Goal: Information Seeking & Learning: Find specific fact

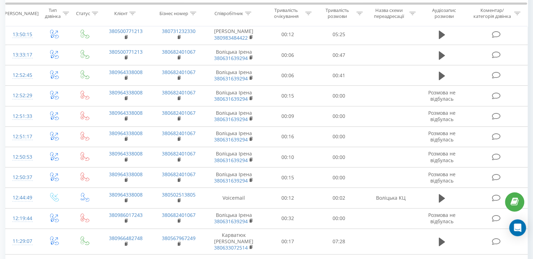
scroll to position [526, 0]
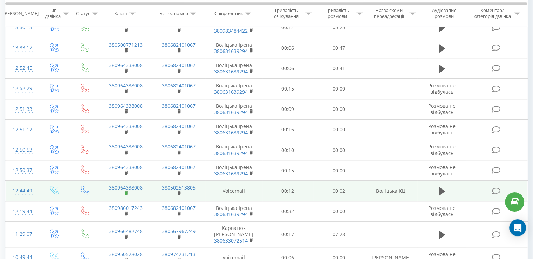
click at [126, 192] on rect at bounding box center [126, 193] width 2 height 3
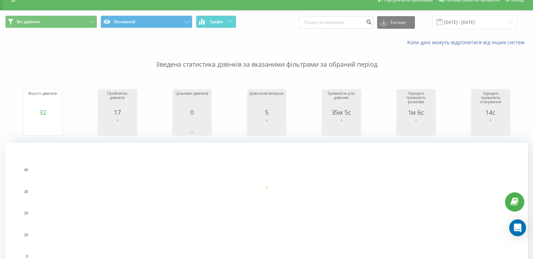
scroll to position [0, 0]
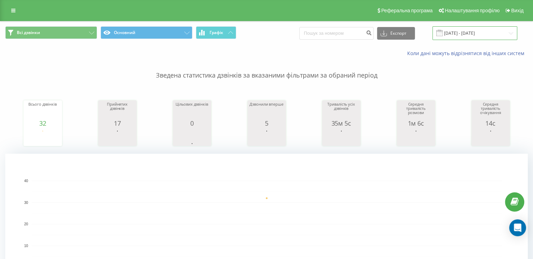
click at [483, 34] on input "20.09.2025 - 20.09.2025" at bounding box center [474, 33] width 85 height 14
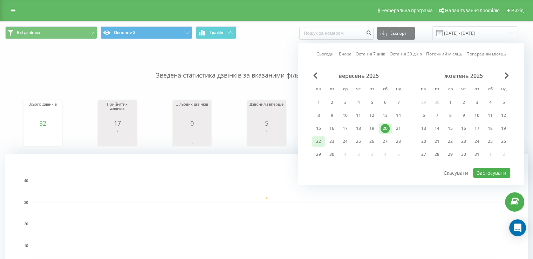
click at [320, 141] on div "22" at bounding box center [318, 141] width 9 height 9
click at [489, 168] on button "Застосувати" at bounding box center [491, 173] width 37 height 10
type input "[DATE] - [DATE]"
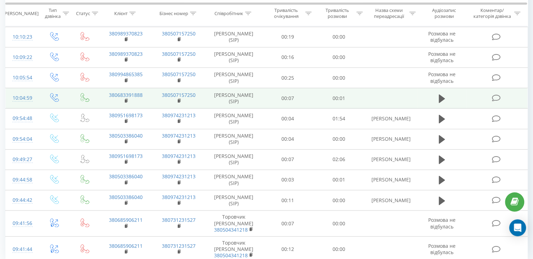
scroll to position [599, 0]
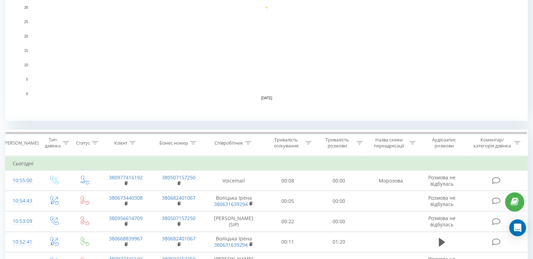
scroll to position [210, 0]
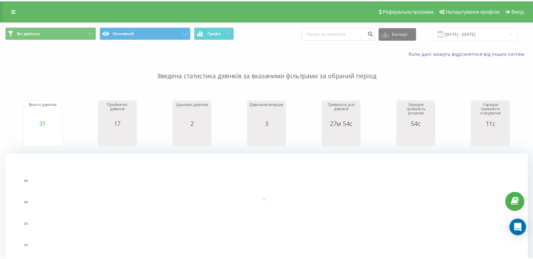
scroll to position [280, 0]
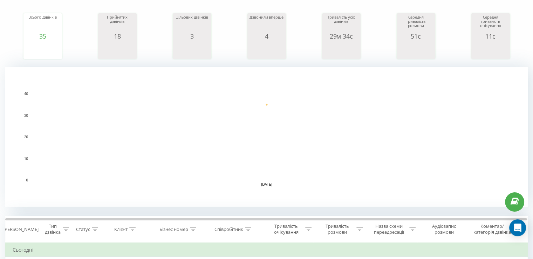
scroll to position [280, 0]
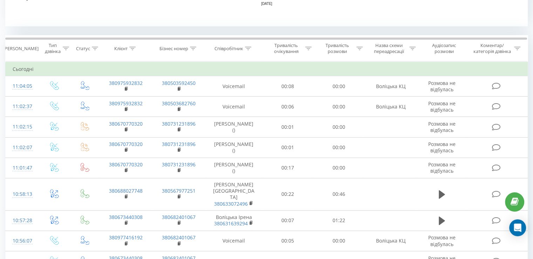
scroll to position [280, 0]
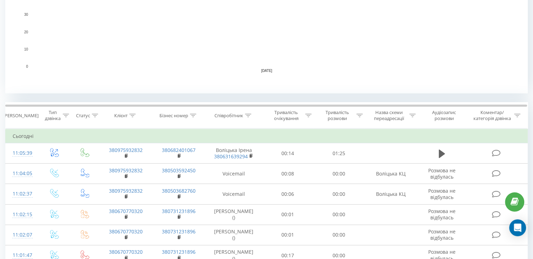
scroll to position [280, 0]
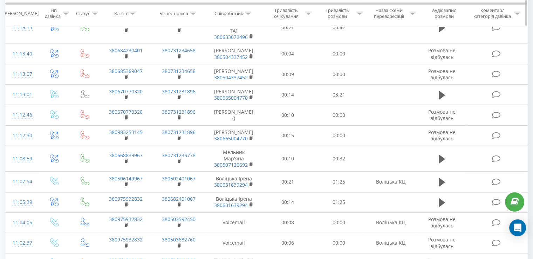
scroll to position [533, 0]
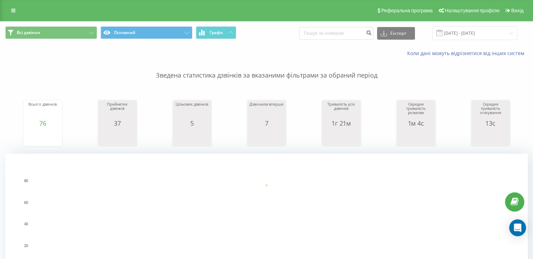
scroll to position [210, 0]
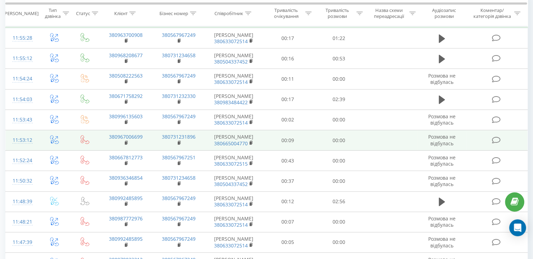
scroll to position [456, 0]
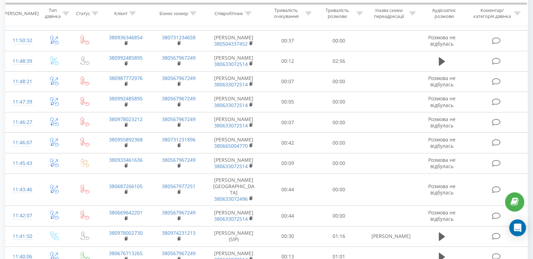
drag, startPoint x: 164, startPoint y: 240, endPoint x: 180, endPoint y: 272, distance: 35.7
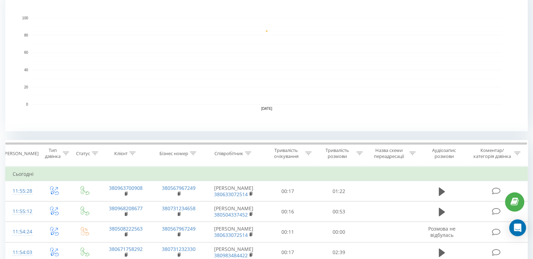
scroll to position [147, 0]
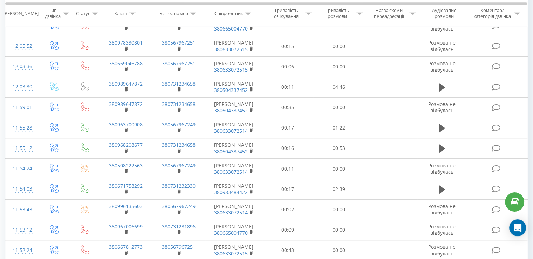
scroll to position [280, 0]
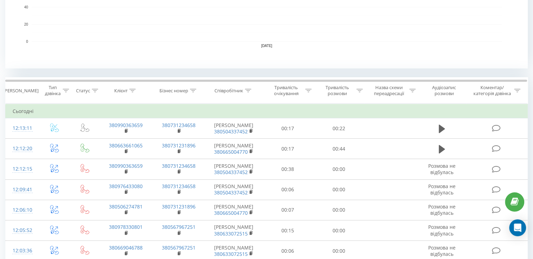
scroll to position [210, 0]
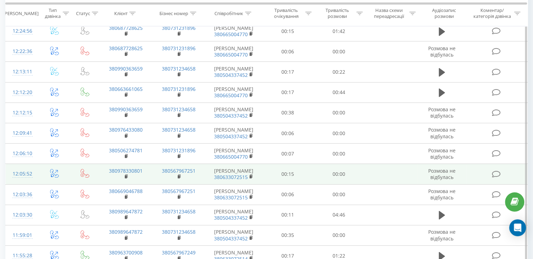
scroll to position [252, 0]
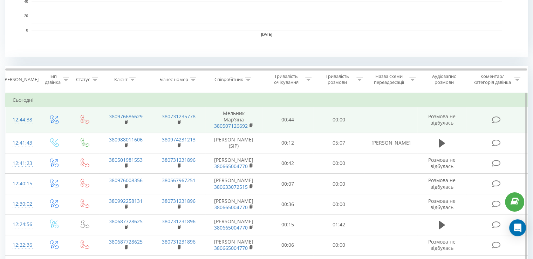
scroll to position [245, 0]
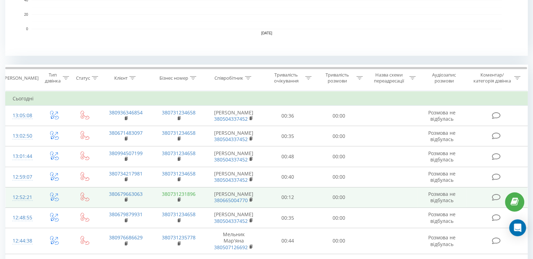
scroll to position [210, 0]
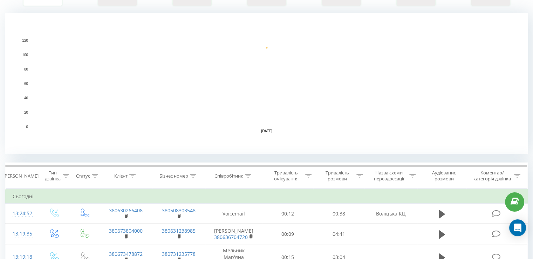
scroll to position [210, 0]
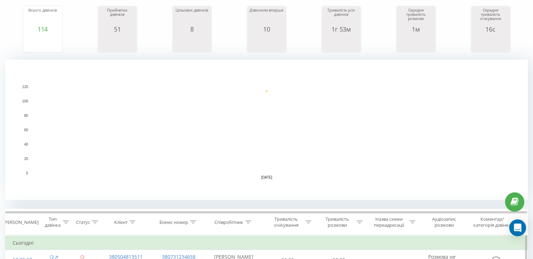
scroll to position [210, 0]
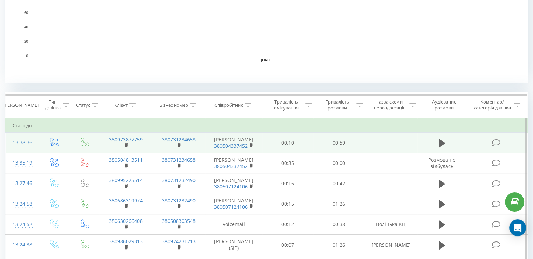
scroll to position [245, 0]
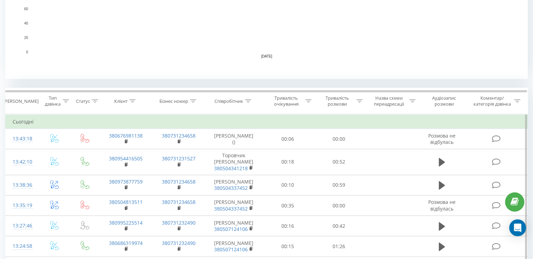
scroll to position [175, 0]
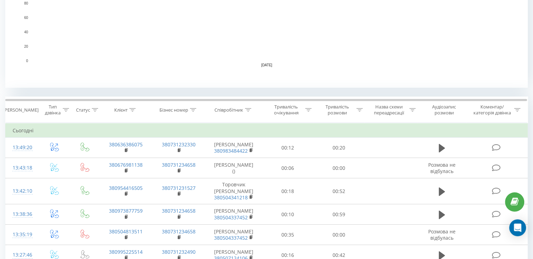
scroll to position [245, 0]
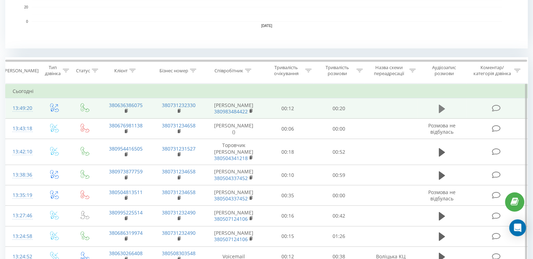
click at [441, 110] on icon at bounding box center [442, 108] width 6 height 8
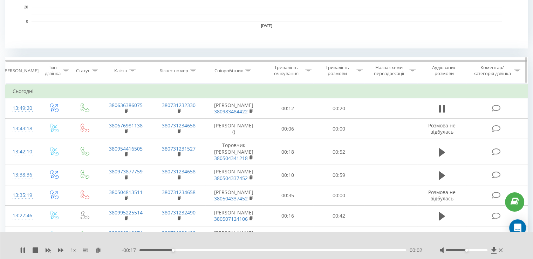
drag, startPoint x: 444, startPoint y: 108, endPoint x: 396, endPoint y: 66, distance: 63.6
click at [441, 105] on icon at bounding box center [442, 109] width 6 height 10
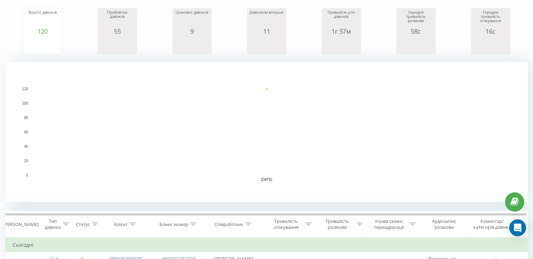
scroll to position [175, 0]
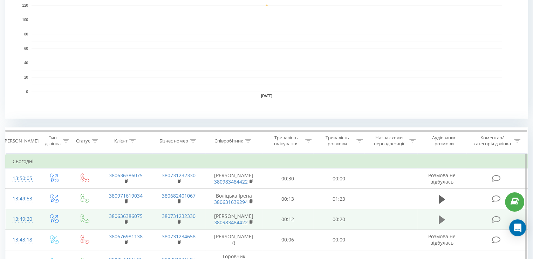
click at [443, 219] on icon at bounding box center [442, 219] width 6 height 8
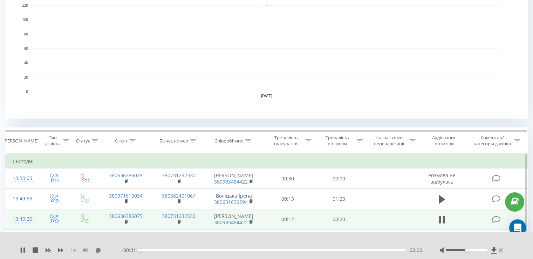
click at [480, 251] on div at bounding box center [472, 249] width 64 height 7
click at [483, 249] on div at bounding box center [467, 250] width 42 height 2
click at [509, 76] on rect "A chart." at bounding box center [266, 48] width 523 height 140
click at [144, 251] on div "- 00:07 00:13 00:13" at bounding box center [272, 249] width 301 height 7
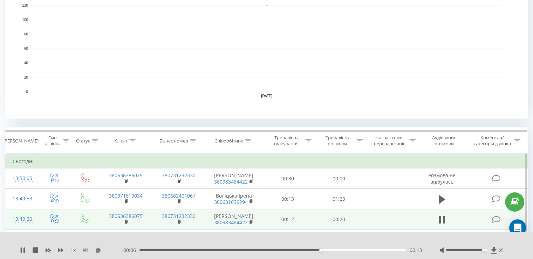
click at [143, 250] on div "00:13" at bounding box center [272, 250] width 267 height 2
click at [500, 251] on icon at bounding box center [501, 250] width 4 height 6
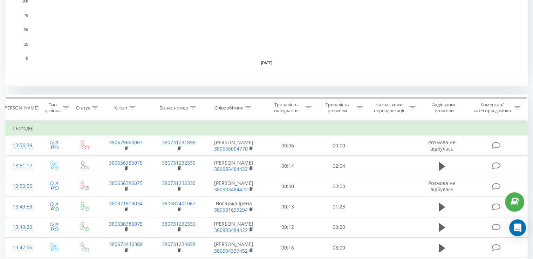
scroll to position [210, 0]
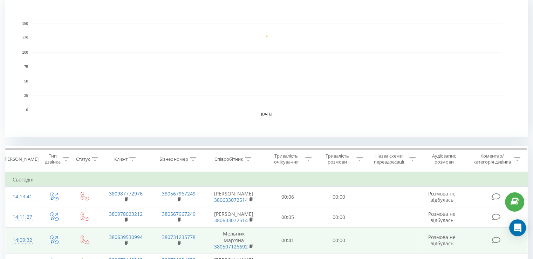
scroll to position [245, 0]
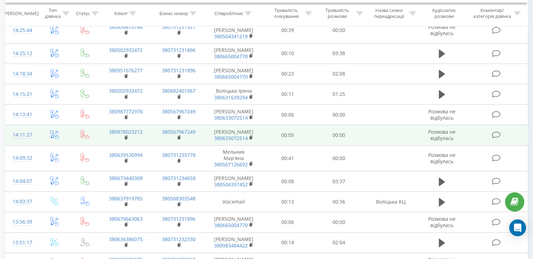
scroll to position [217, 0]
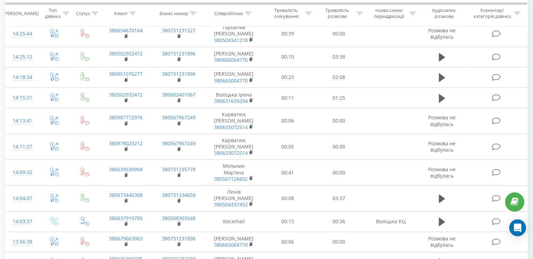
scroll to position [280, 0]
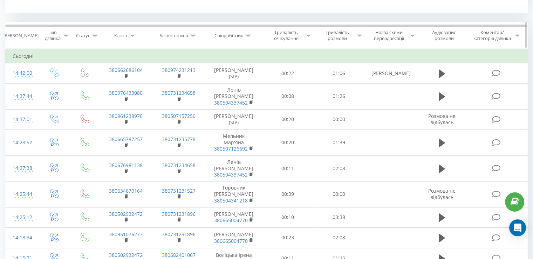
click at [247, 36] on icon at bounding box center [248, 36] width 6 height 4
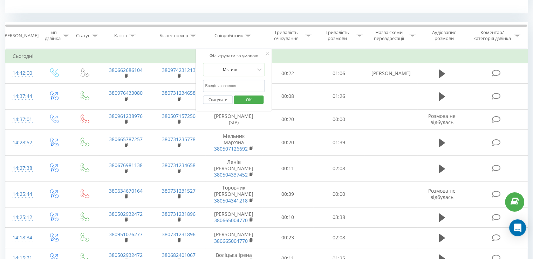
click at [226, 88] on input "text" at bounding box center [234, 86] width 62 height 12
click at [243, 101] on span "OK" at bounding box center [249, 99] width 20 height 11
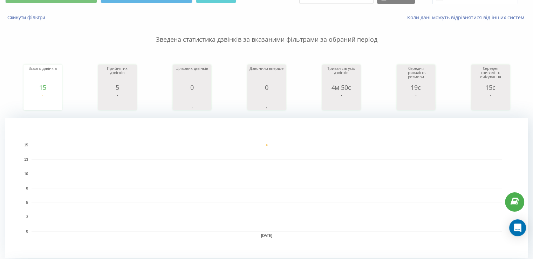
scroll to position [245, 0]
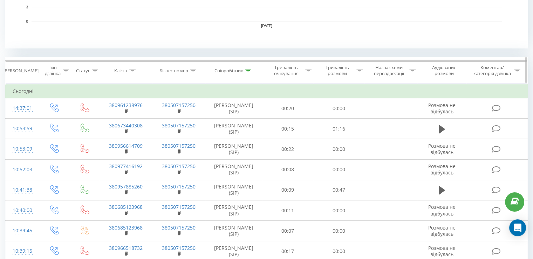
click at [248, 70] on icon at bounding box center [248, 71] width 6 height 4
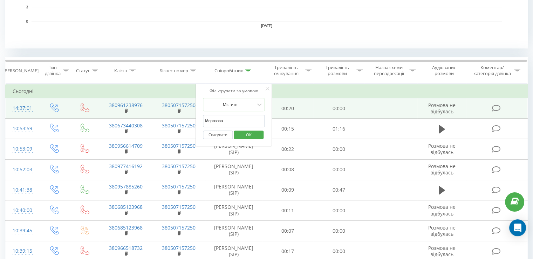
drag, startPoint x: 233, startPoint y: 121, endPoint x: 189, endPoint y: 115, distance: 45.2
click at [189, 115] on table "Фільтрувати за умовою Дорівнює Введіть значення Скасувати OK Фільтрувати за умо…" at bounding box center [266, 243] width 523 height 321
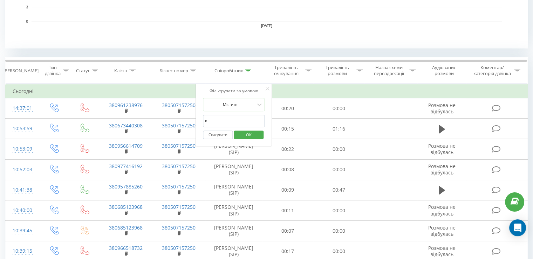
type input "воліцька"
click at [240, 134] on span "OK" at bounding box center [249, 134] width 20 height 11
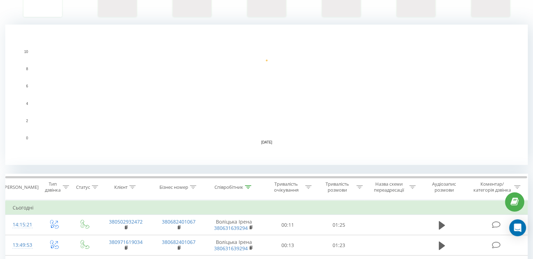
scroll to position [294, 0]
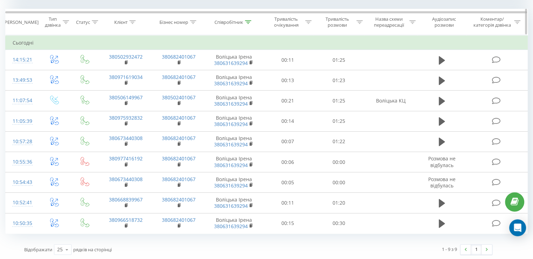
click at [248, 21] on icon at bounding box center [248, 22] width 6 height 4
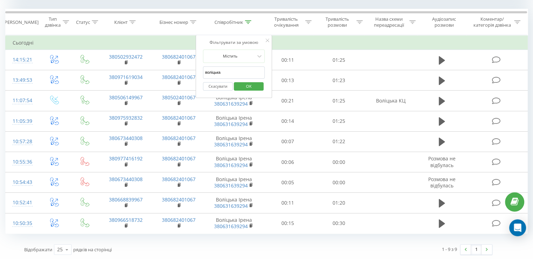
click at [226, 83] on button "Скасувати" at bounding box center [218, 86] width 30 height 9
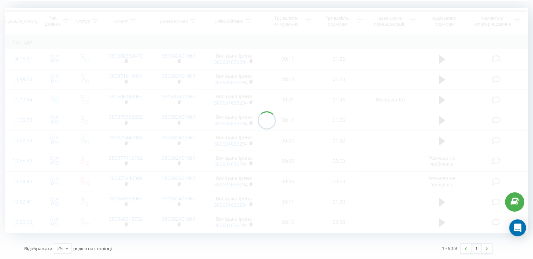
scroll to position [195, 0]
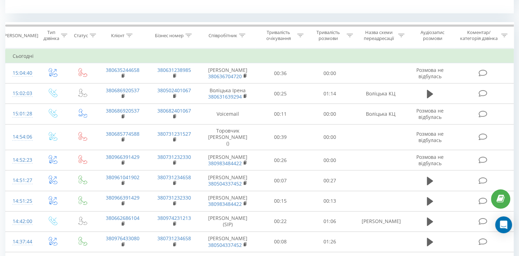
scroll to position [280, 0]
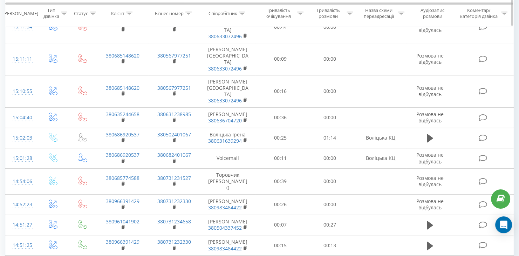
scroll to position [217, 0]
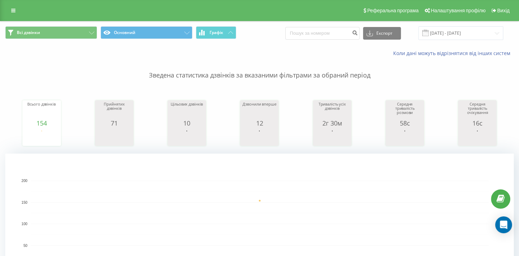
scroll to position [175, 0]
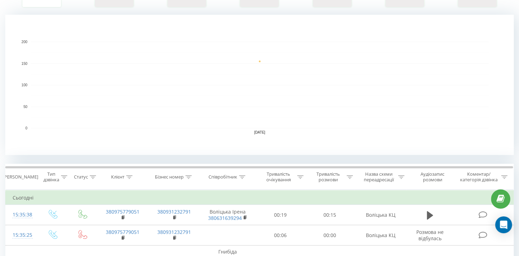
scroll to position [175, 0]
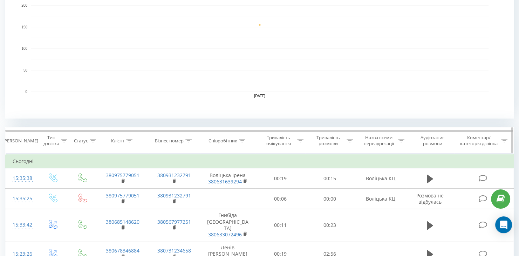
click at [244, 139] on icon at bounding box center [242, 141] width 6 height 4
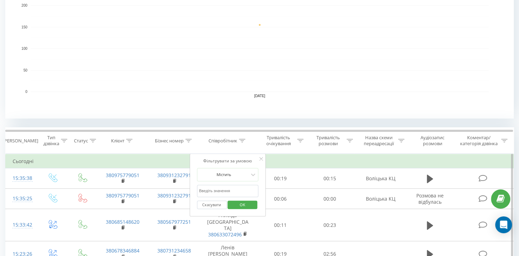
click at [220, 189] on input "text" at bounding box center [228, 191] width 62 height 12
type input "воліцька"
click at [233, 203] on span "OK" at bounding box center [243, 204] width 20 height 11
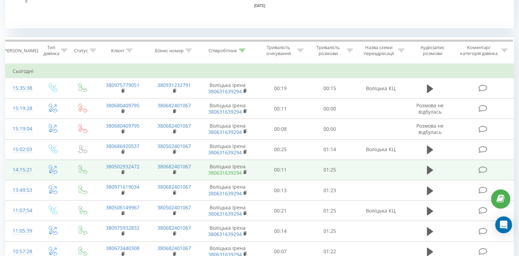
scroll to position [280, 0]
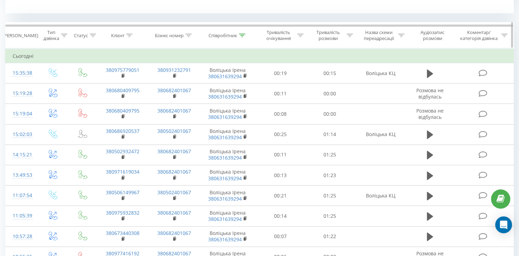
click at [242, 33] on div at bounding box center [242, 36] width 6 height 6
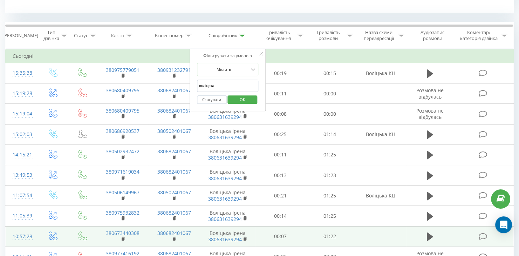
drag, startPoint x: 228, startPoint y: 84, endPoint x: 18, endPoint y: 225, distance: 253.1
click at [139, 83] on table "Фільтрувати за умовою Дорівнює Введіть значення Скасувати OK Фільтрувати за умо…" at bounding box center [259, 188] width 509 height 280
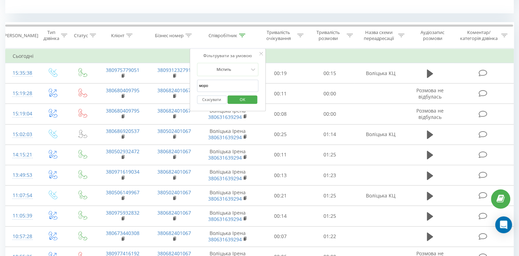
type input "Морозова"
click at [238, 97] on span "OK" at bounding box center [243, 99] width 20 height 11
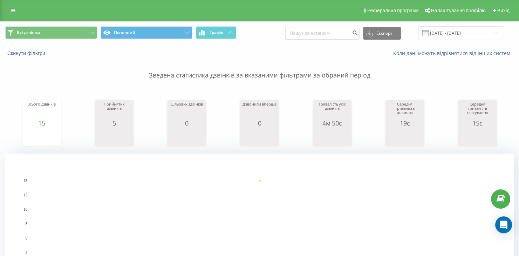
scroll to position [175, 0]
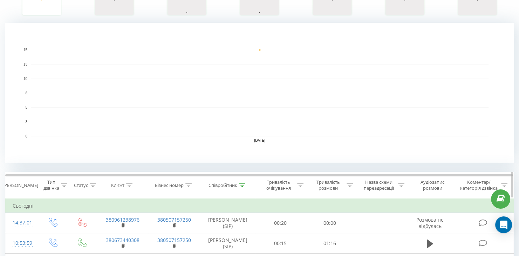
click at [244, 182] on div at bounding box center [242, 185] width 6 height 6
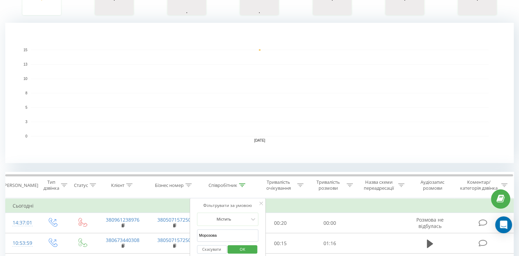
click at [214, 246] on button "Скасувати" at bounding box center [212, 249] width 30 height 9
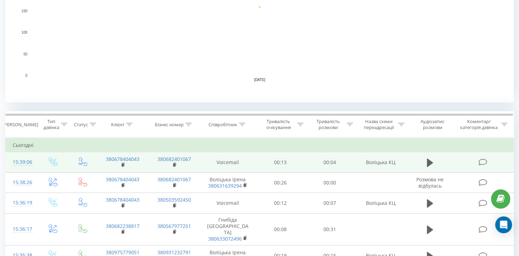
scroll to position [201, 0]
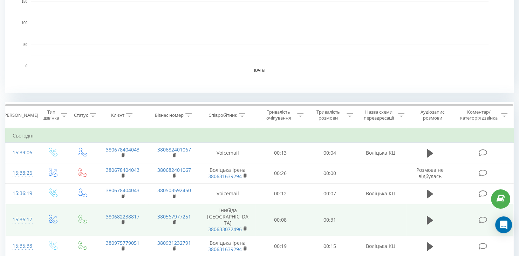
drag, startPoint x: 429, startPoint y: 213, endPoint x: 424, endPoint y: 211, distance: 5.3
click at [429, 216] on icon at bounding box center [430, 220] width 6 height 8
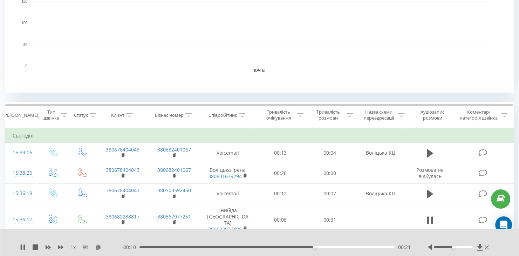
click at [487, 245] on icon at bounding box center [487, 247] width 4 height 6
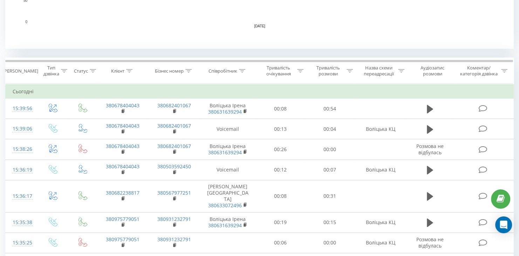
scroll to position [245, 0]
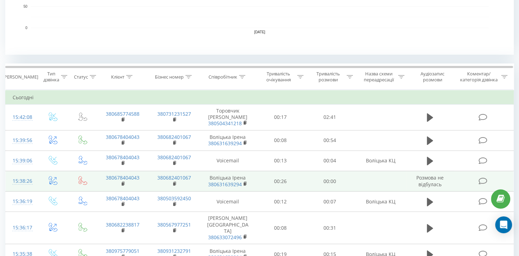
scroll to position [245, 0]
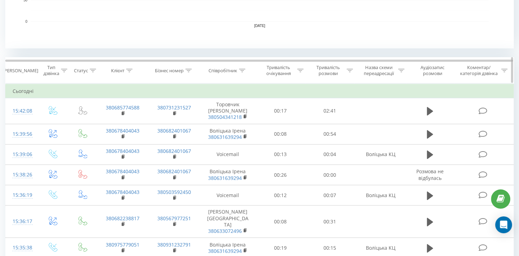
click at [245, 69] on icon at bounding box center [242, 71] width 6 height 4
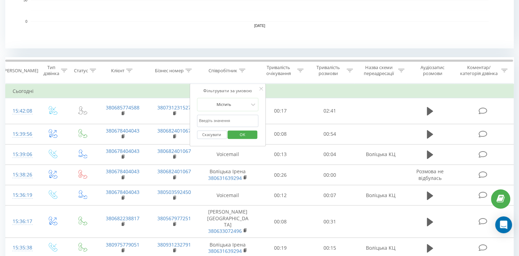
click at [220, 119] on input "text" at bounding box center [228, 121] width 62 height 12
click at [240, 135] on span "OK" at bounding box center [243, 134] width 20 height 11
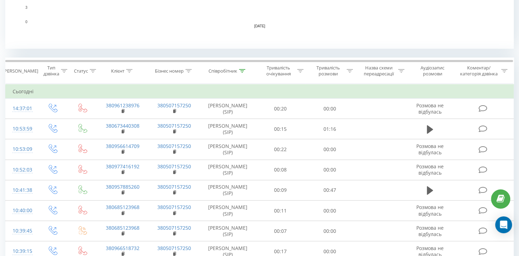
scroll to position [245, 0]
click at [244, 69] on icon at bounding box center [242, 71] width 6 height 4
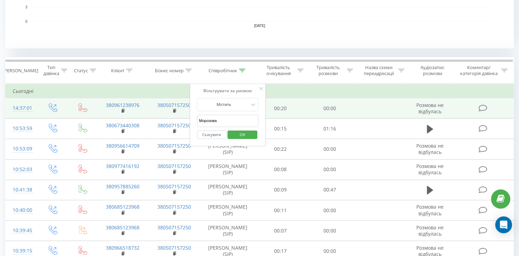
drag, startPoint x: 230, startPoint y: 121, endPoint x: 186, endPoint y: 111, distance: 45.2
click at [186, 111] on table "Фільтрувати за умовою Дорівнює Введіть значення Скасувати OK Фільтрувати за умо…" at bounding box center [259, 243] width 509 height 321
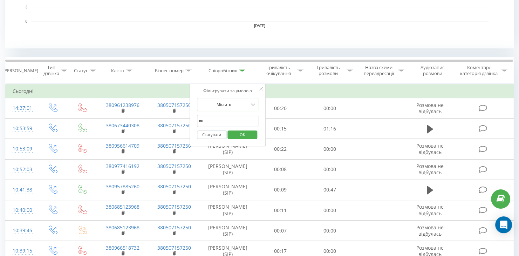
type input "воліцька"
click at [240, 135] on span "OK" at bounding box center [243, 134] width 20 height 11
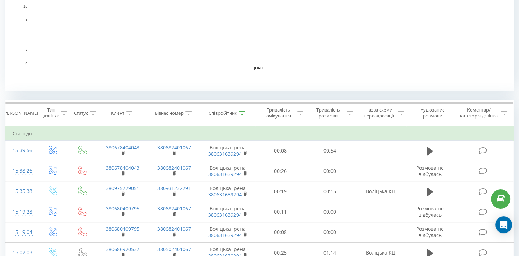
scroll to position [273, 0]
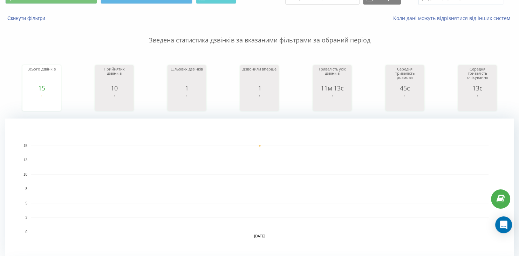
scroll to position [210, 0]
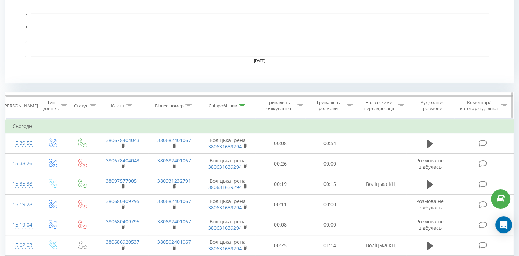
drag, startPoint x: 240, startPoint y: 105, endPoint x: 236, endPoint y: 115, distance: 11.0
click at [240, 106] on icon at bounding box center [242, 106] width 6 height 4
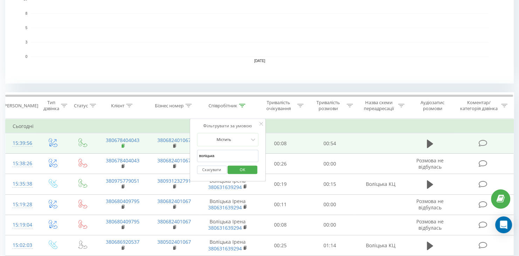
drag, startPoint x: 191, startPoint y: 149, endPoint x: 122, endPoint y: 143, distance: 69.3
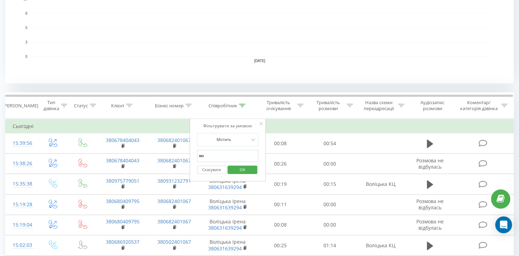
type input "Морозова"
click at [238, 166] on span "OK" at bounding box center [243, 169] width 20 height 11
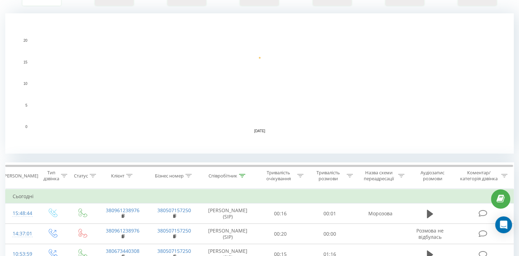
scroll to position [210, 0]
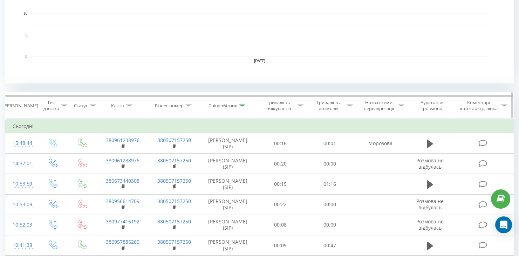
click at [241, 106] on icon at bounding box center [242, 106] width 6 height 4
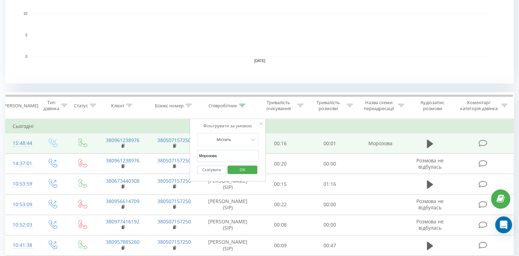
drag, startPoint x: 193, startPoint y: 142, endPoint x: 161, endPoint y: 144, distance: 32.3
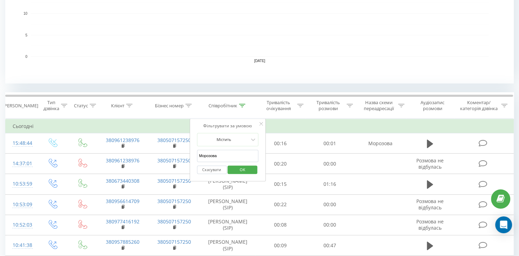
click at [213, 170] on button "Скасувати" at bounding box center [212, 169] width 30 height 9
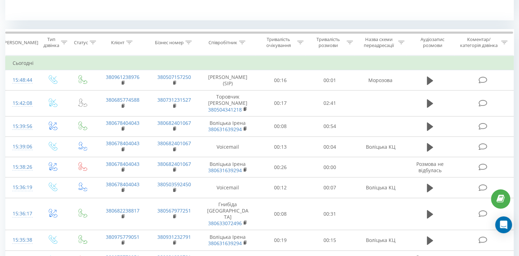
scroll to position [449, 0]
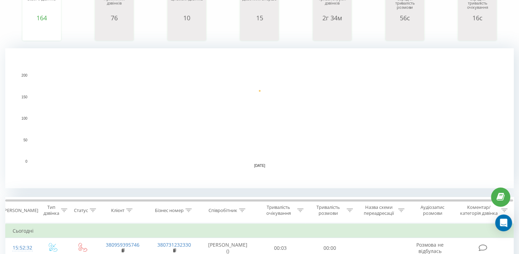
scroll to position [175, 0]
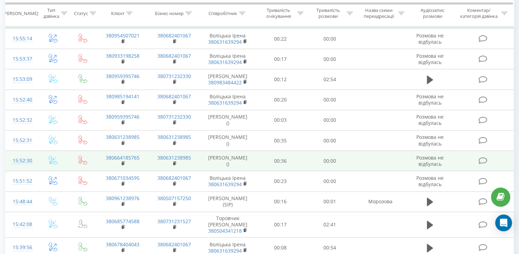
scroll to position [315, 0]
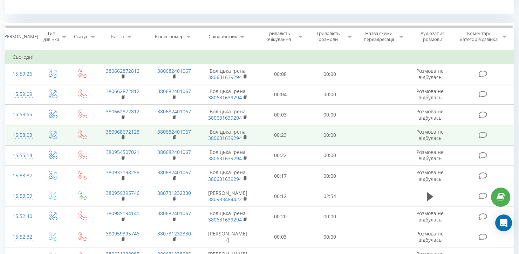
scroll to position [280, 0]
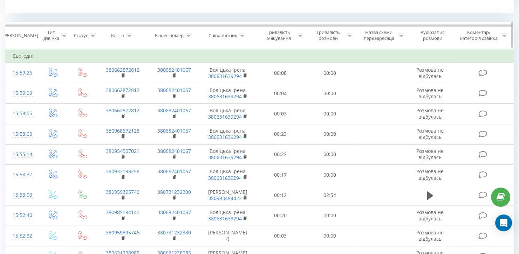
click at [245, 34] on icon at bounding box center [242, 36] width 6 height 4
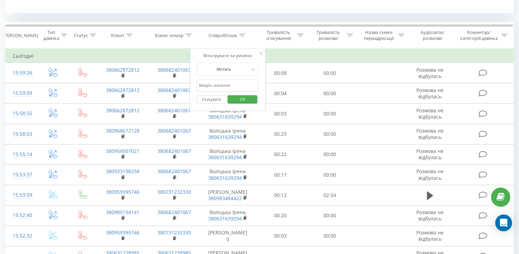
click at [220, 82] on input "text" at bounding box center [228, 86] width 62 height 12
type input "Морозова"
click at [239, 101] on span "OK" at bounding box center [243, 99] width 20 height 11
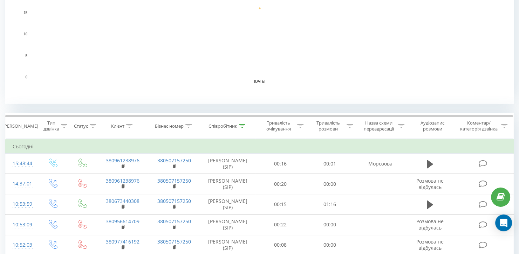
scroll to position [98, 0]
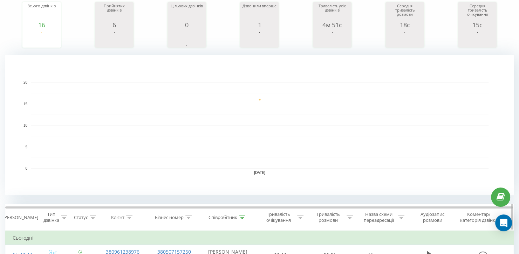
click at [242, 216] on icon at bounding box center [242, 218] width 6 height 4
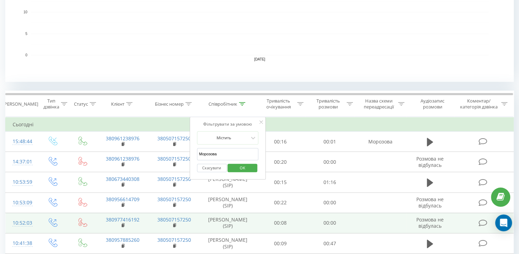
scroll to position [238, 0]
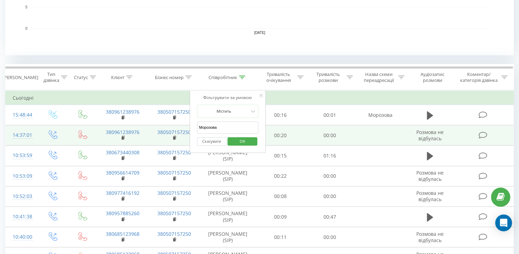
drag, startPoint x: 225, startPoint y: 125, endPoint x: 148, endPoint y: 127, distance: 77.5
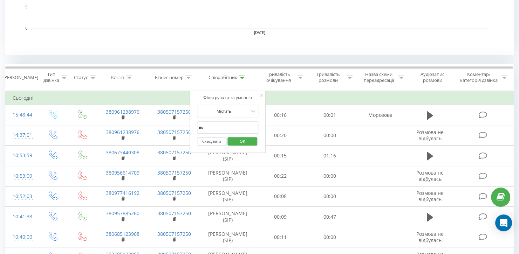
type input "воліцька"
click at [240, 141] on span "OK" at bounding box center [243, 141] width 20 height 11
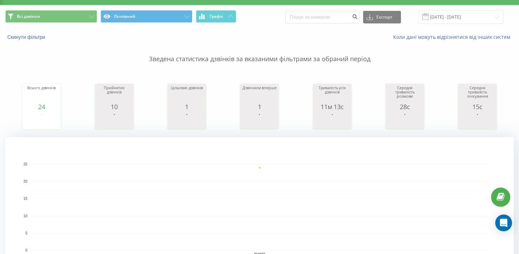
scroll to position [210, 0]
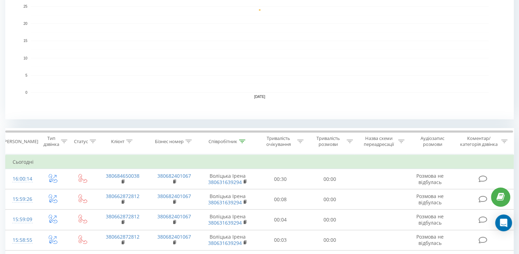
scroll to position [175, 0]
click at [241, 139] on icon at bounding box center [242, 141] width 6 height 4
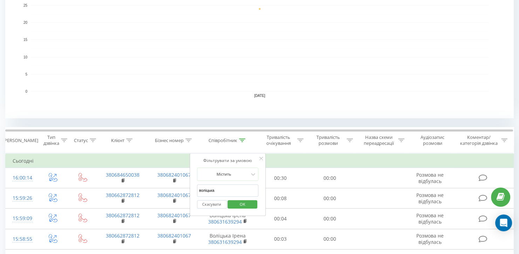
click at [210, 204] on button "Скасувати" at bounding box center [212, 204] width 30 height 9
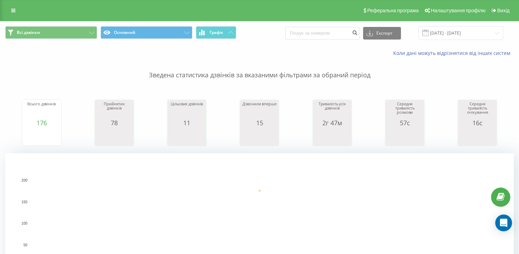
scroll to position [245, 0]
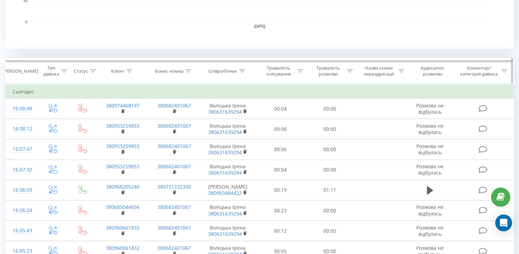
scroll to position [245, 0]
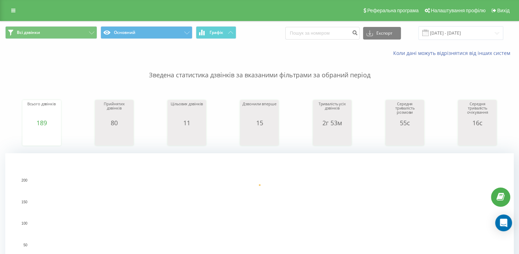
scroll to position [175, 0]
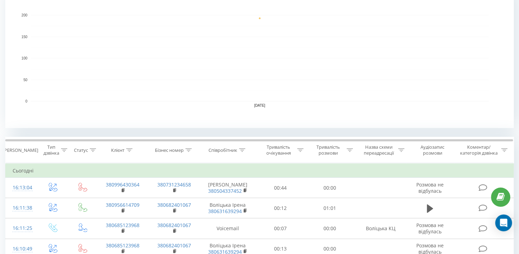
scroll to position [210, 0]
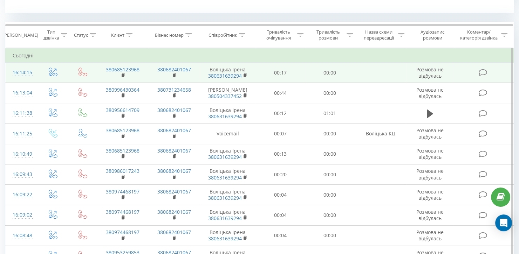
scroll to position [301, 0]
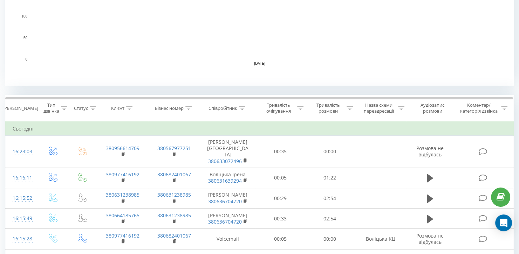
scroll to position [245, 0]
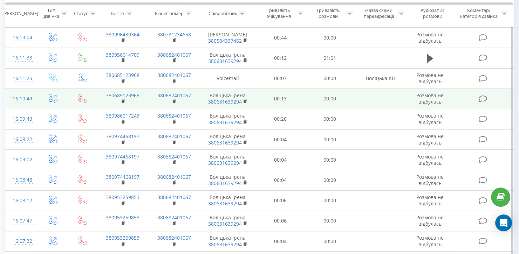
scroll to position [497, 0]
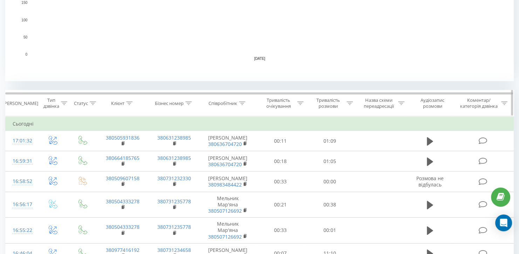
scroll to position [280, 0]
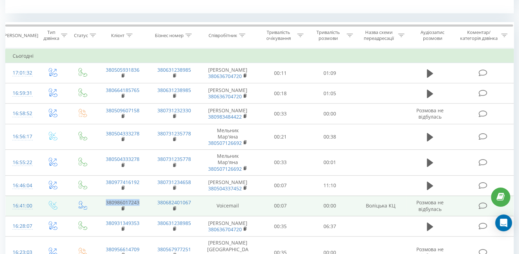
drag, startPoint x: 142, startPoint y: 202, endPoint x: 106, endPoint y: 197, distance: 36.9
click at [106, 197] on td "380986017243" at bounding box center [123, 206] width 52 height 20
copy link "380986017243"
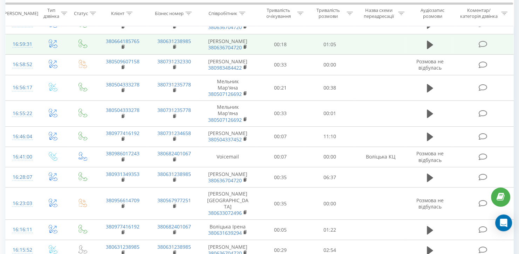
scroll to position [245, 0]
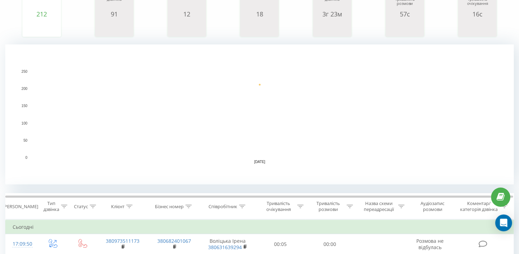
scroll to position [105, 0]
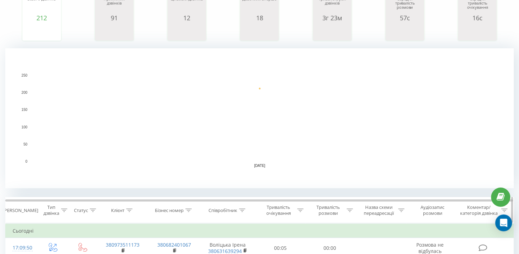
click at [244, 209] on icon at bounding box center [242, 211] width 6 height 4
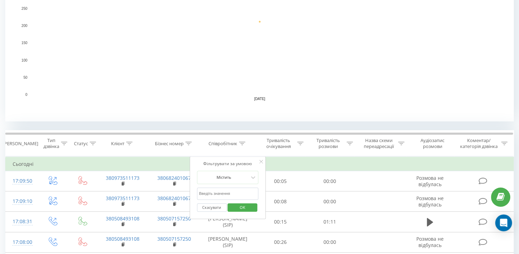
scroll to position [175, 0]
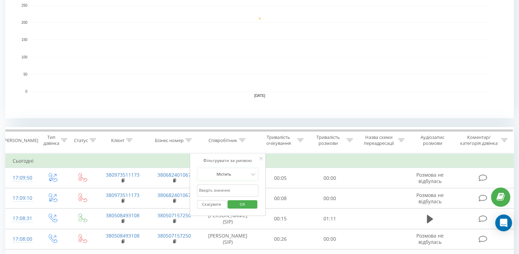
click at [223, 192] on input "text" at bounding box center [228, 191] width 62 height 12
type input "воліцька"
click at [241, 204] on span "OK" at bounding box center [243, 204] width 20 height 11
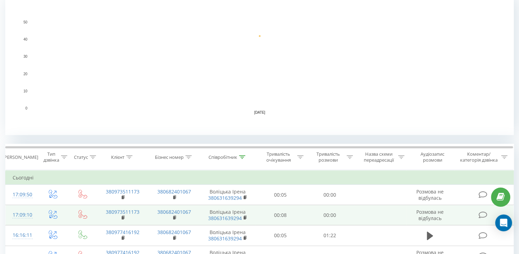
scroll to position [210, 0]
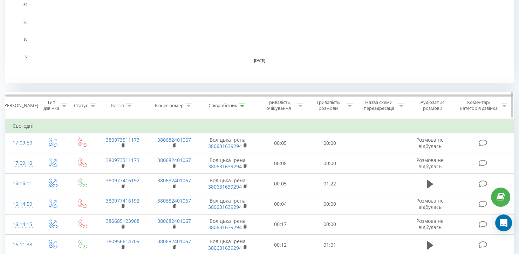
click at [240, 105] on icon at bounding box center [242, 106] width 6 height 4
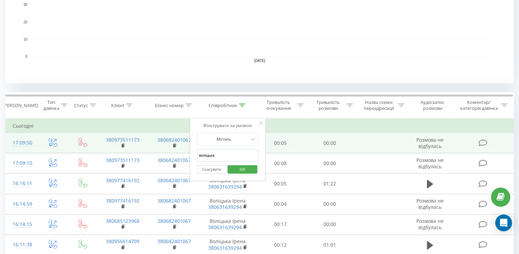
drag, startPoint x: 226, startPoint y: 151, endPoint x: 181, endPoint y: 150, distance: 44.9
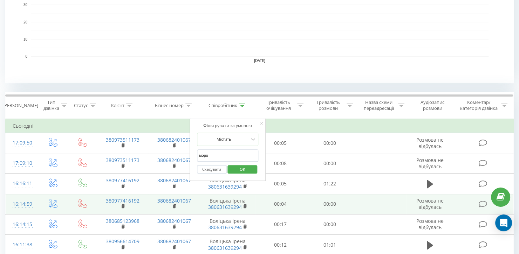
type input "Морозова"
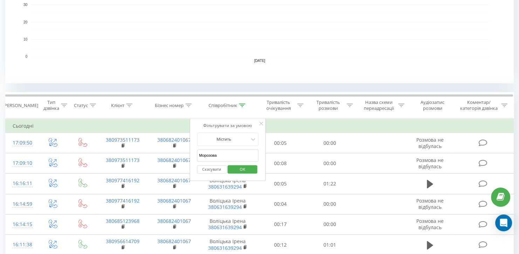
click at [243, 169] on span "OK" at bounding box center [243, 169] width 20 height 11
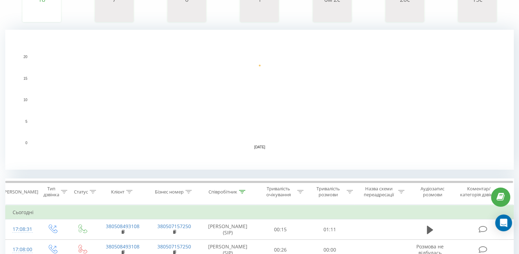
scroll to position [175, 0]
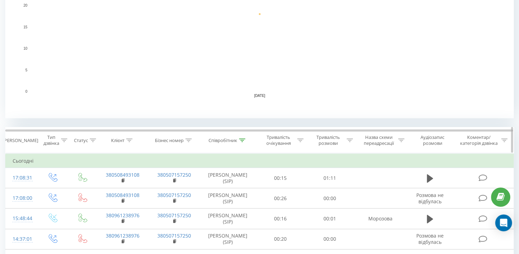
click at [243, 142] on div at bounding box center [242, 141] width 6 height 6
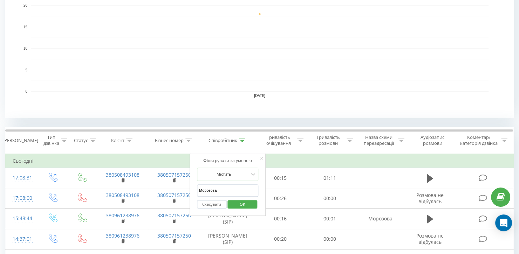
click at [208, 206] on button "Скасувати" at bounding box center [212, 204] width 30 height 9
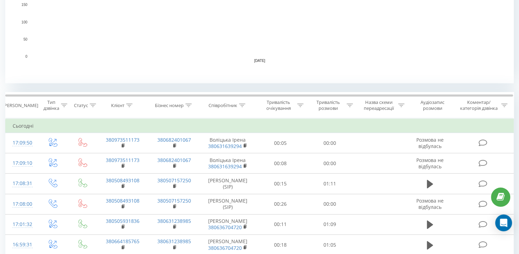
scroll to position [35, 0]
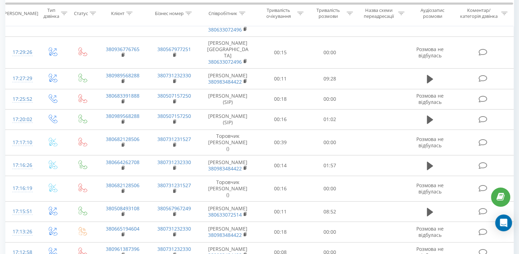
scroll to position [210, 0]
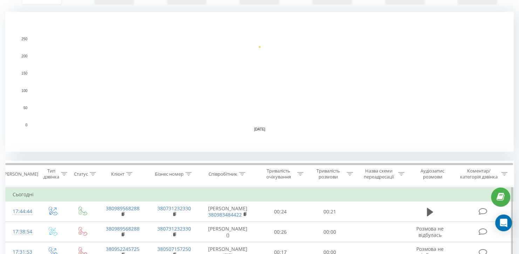
scroll to position [245, 0]
